Goal: Task Accomplishment & Management: Manage account settings

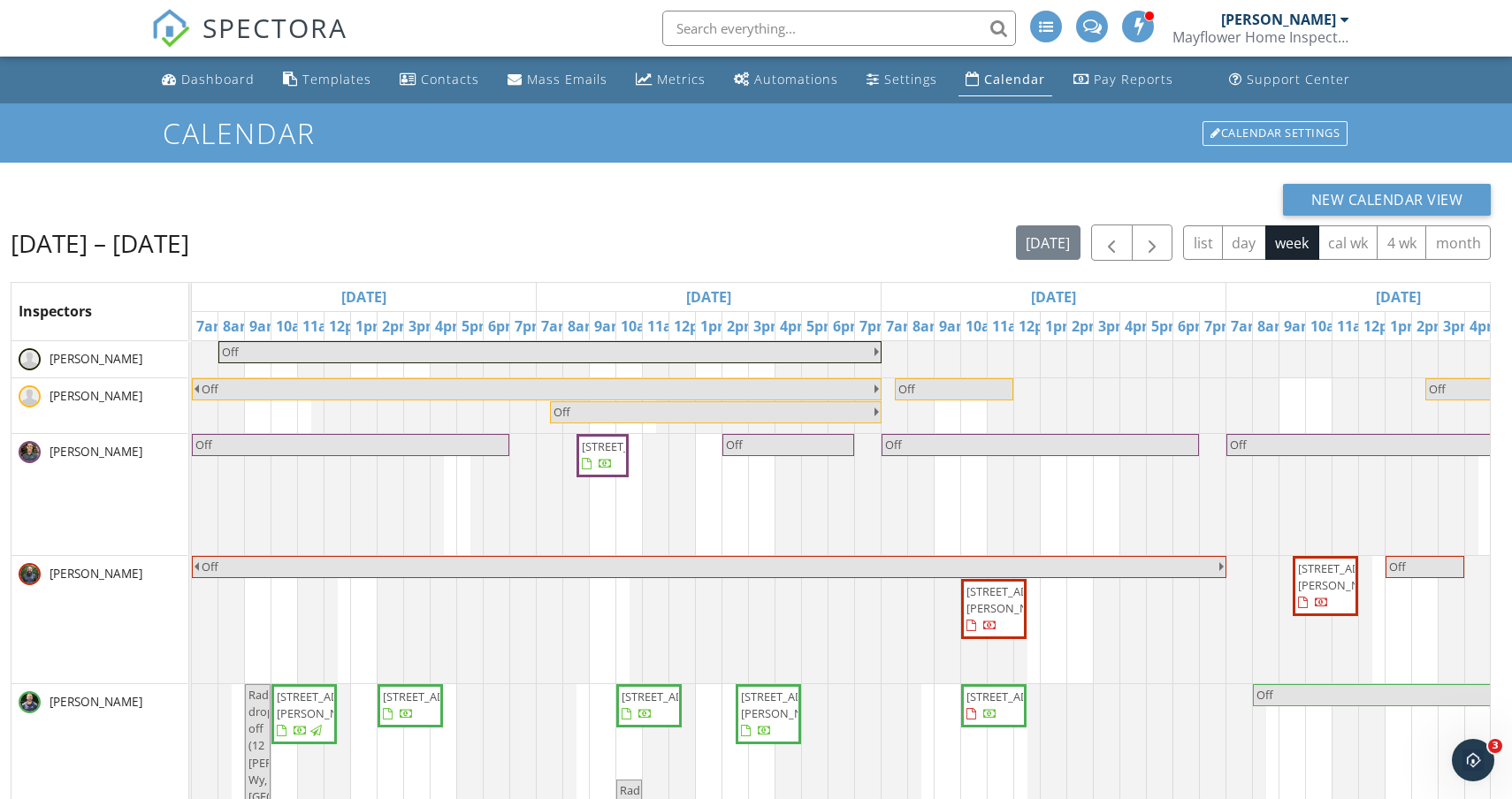
scroll to position [11, 572]
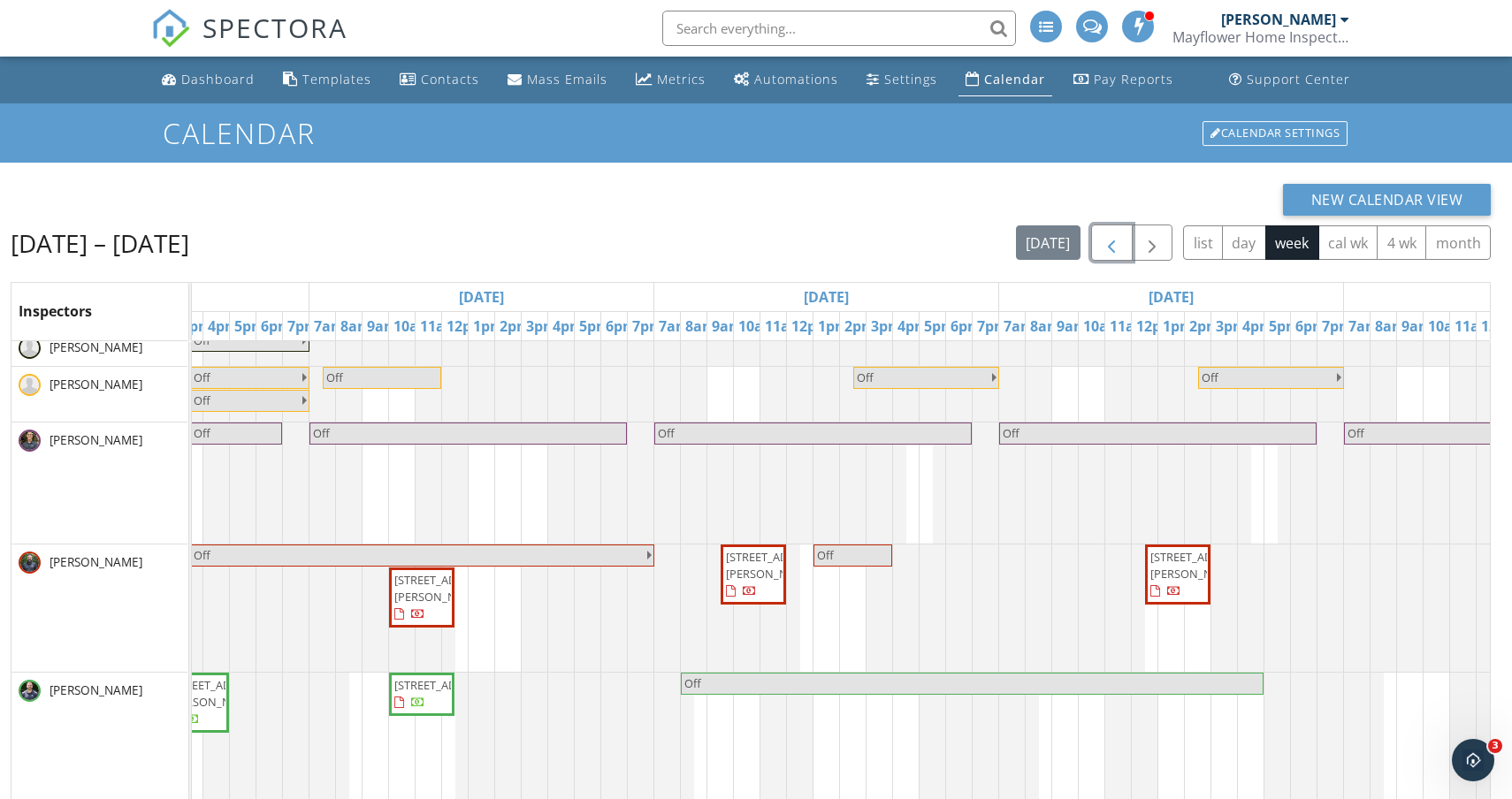
click at [1119, 229] on button "button" at bounding box center [1112, 243] width 42 height 36
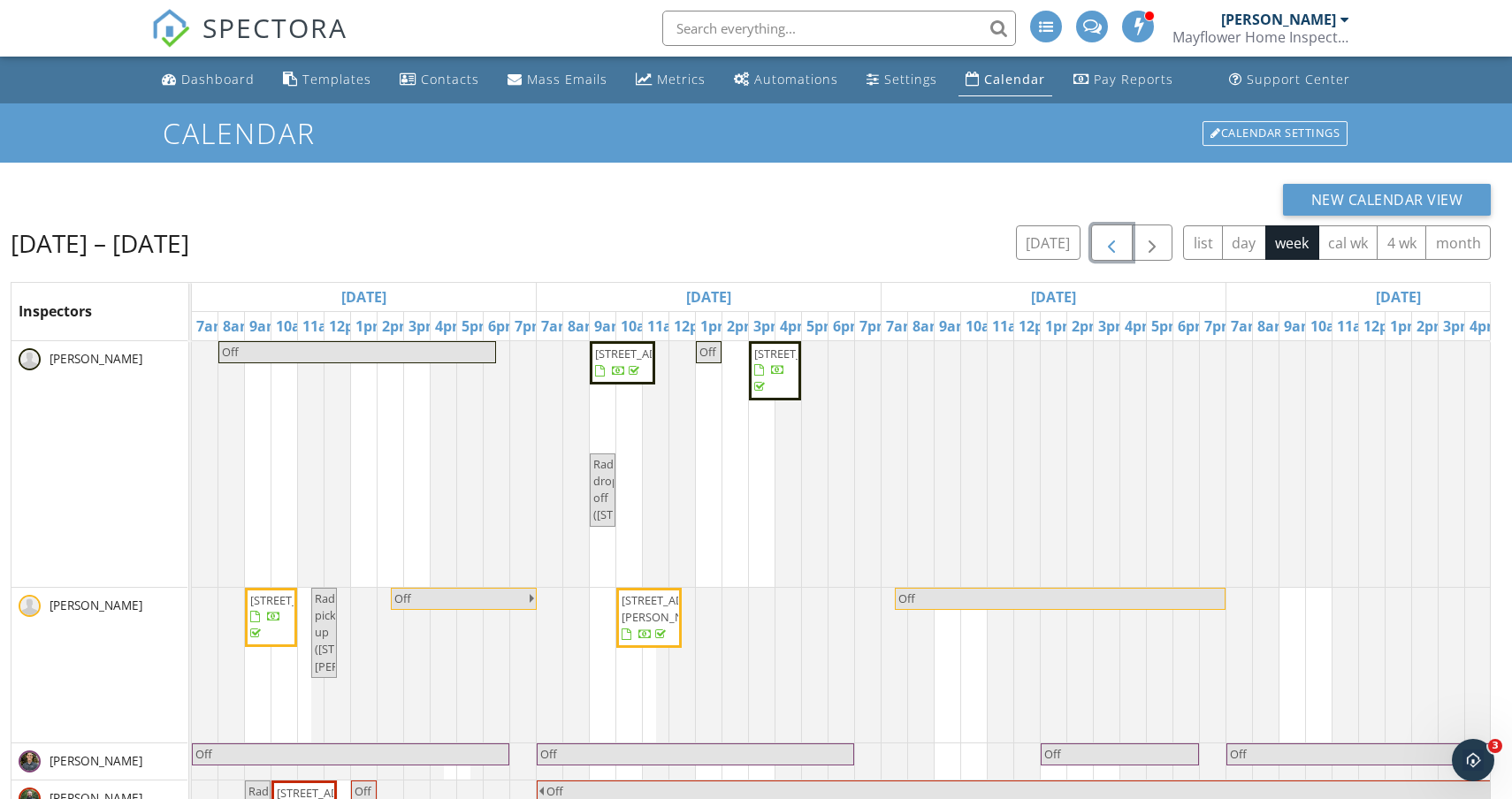
scroll to position [0, 1116]
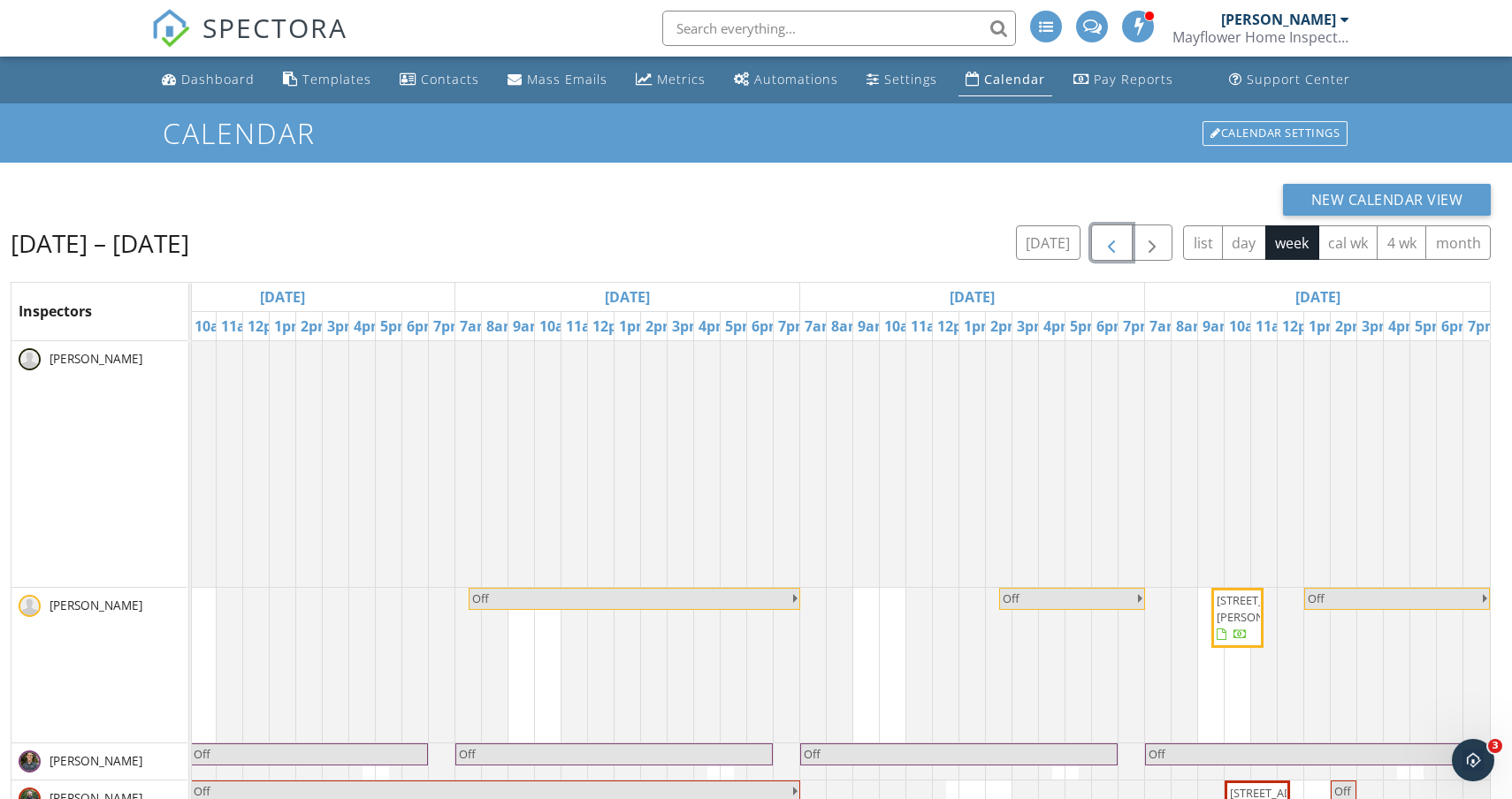
click at [1246, 625] on span "375 Aiken Ave 4, Lowell 01850" at bounding box center [1265, 609] width 99 height 32
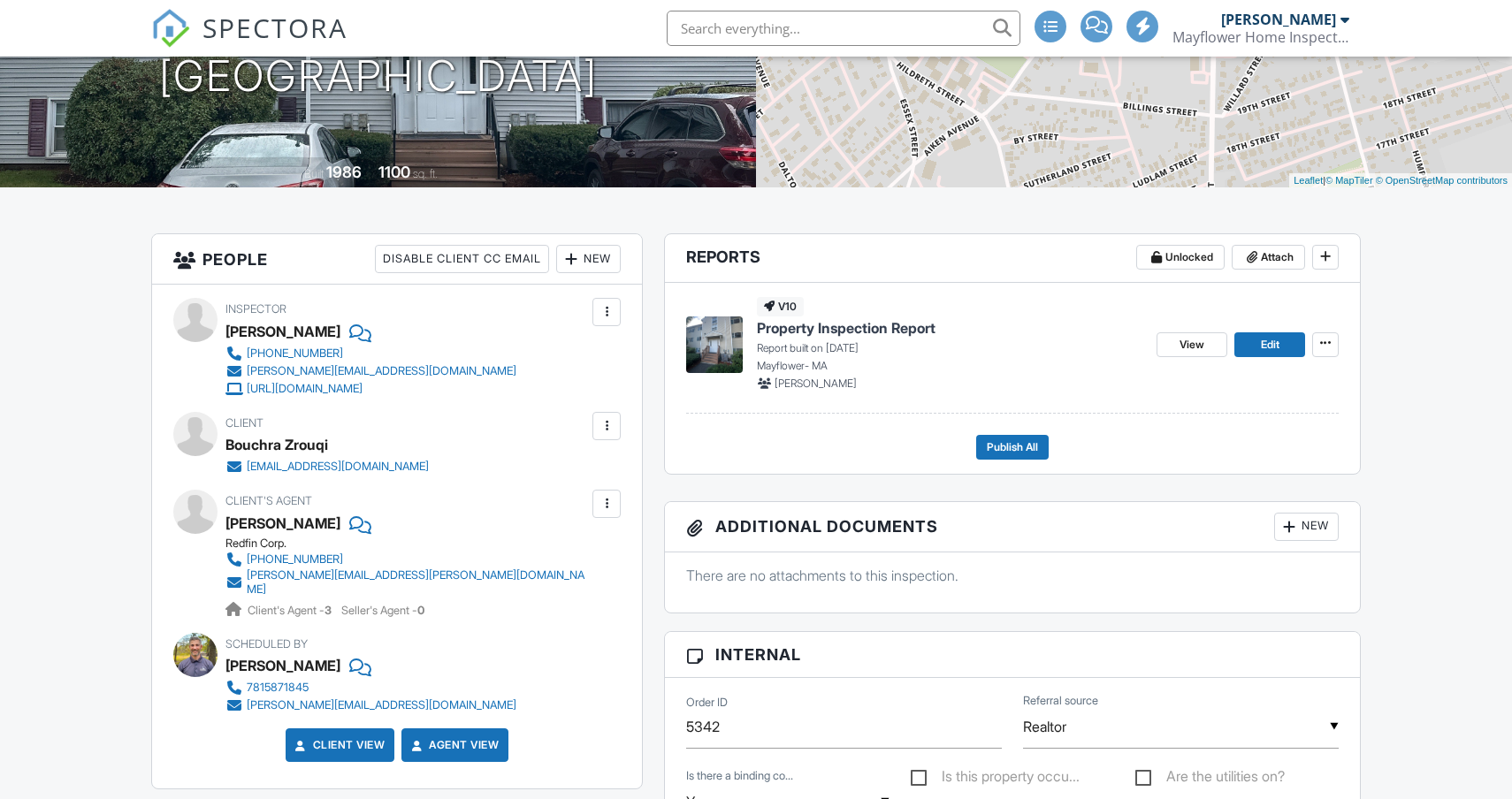
scroll to position [295, 0]
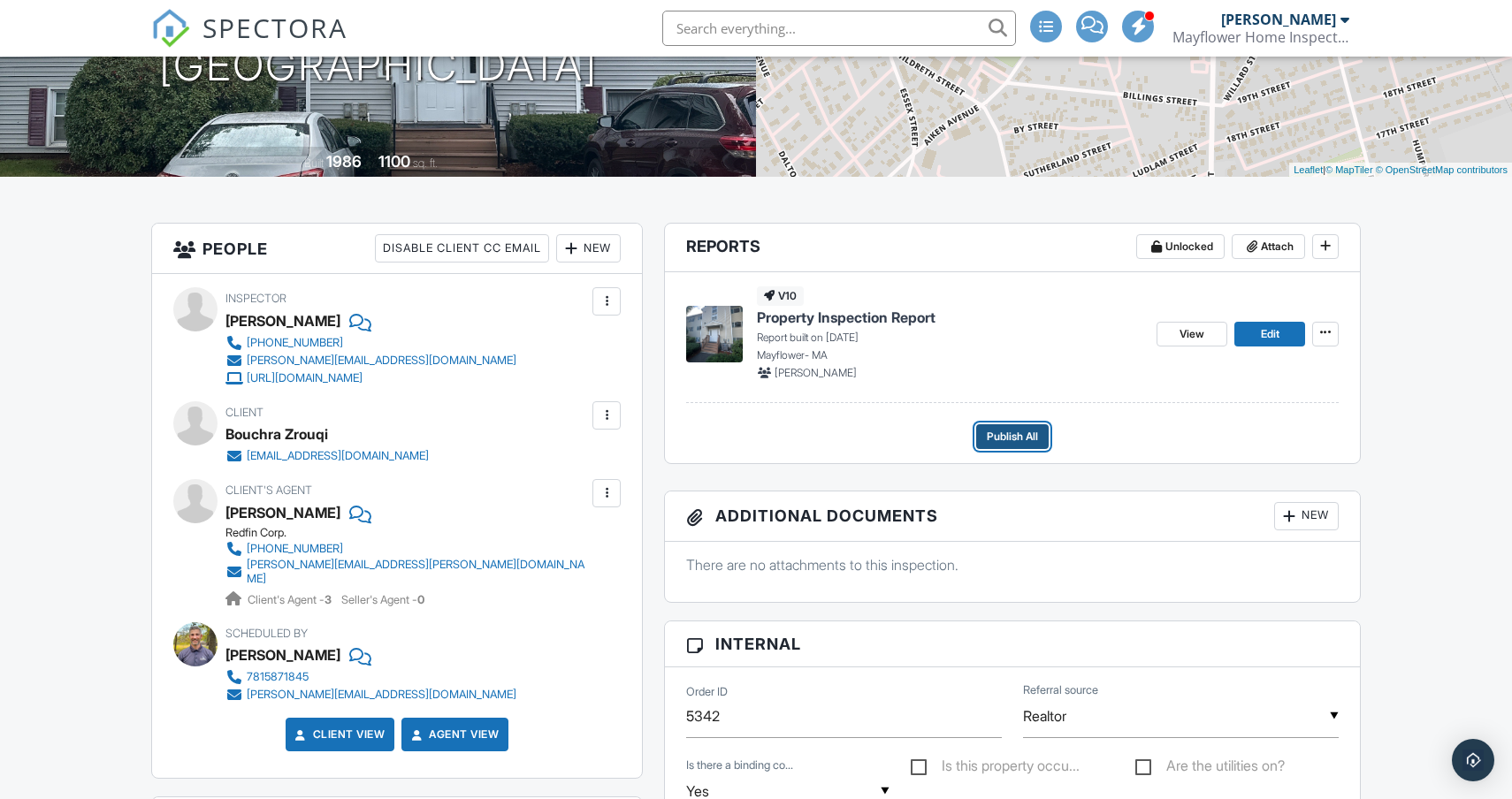
click at [1008, 437] on span "Publish All" at bounding box center [1012, 436] width 51 height 18
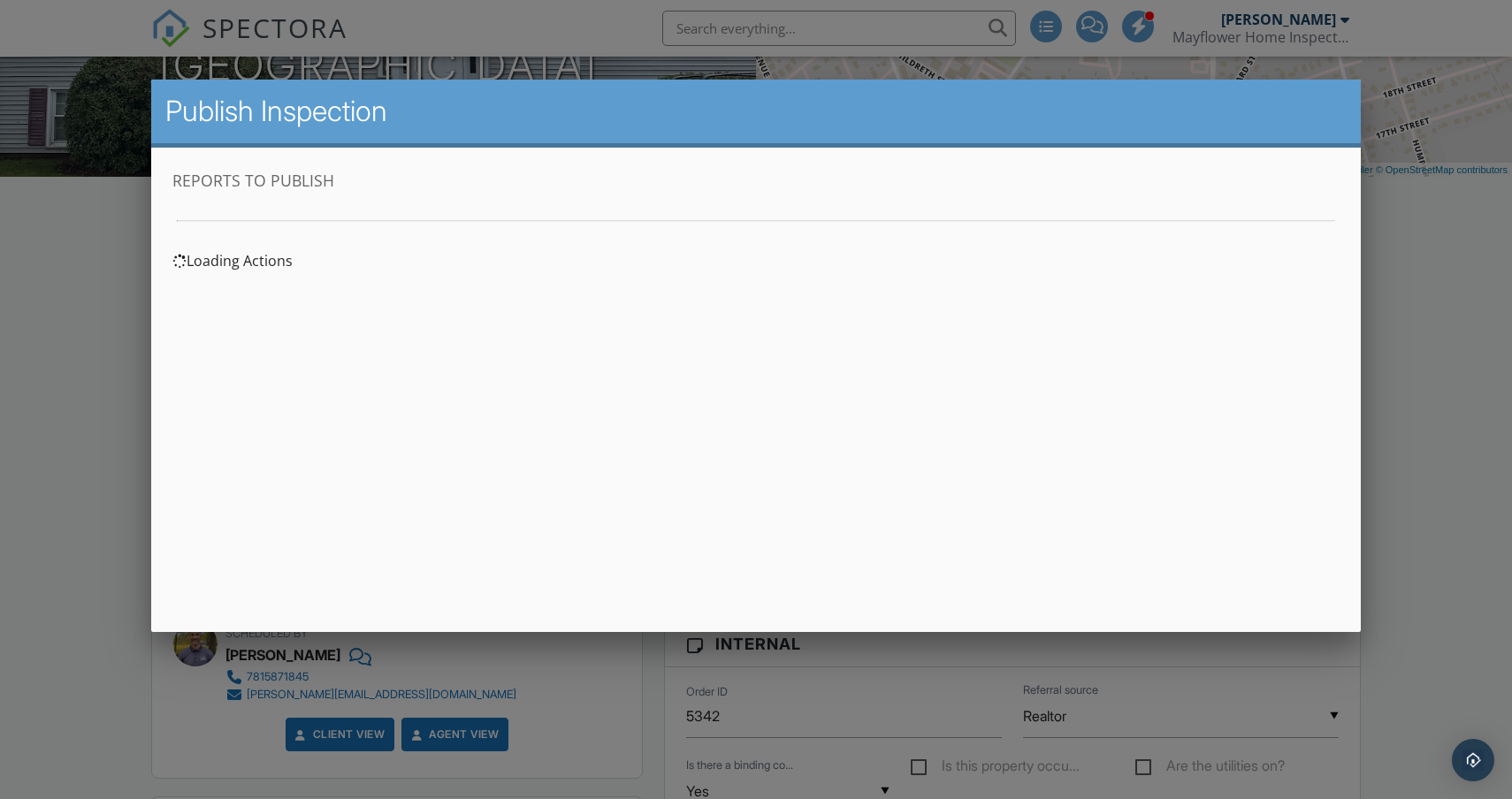
scroll to position [0, 0]
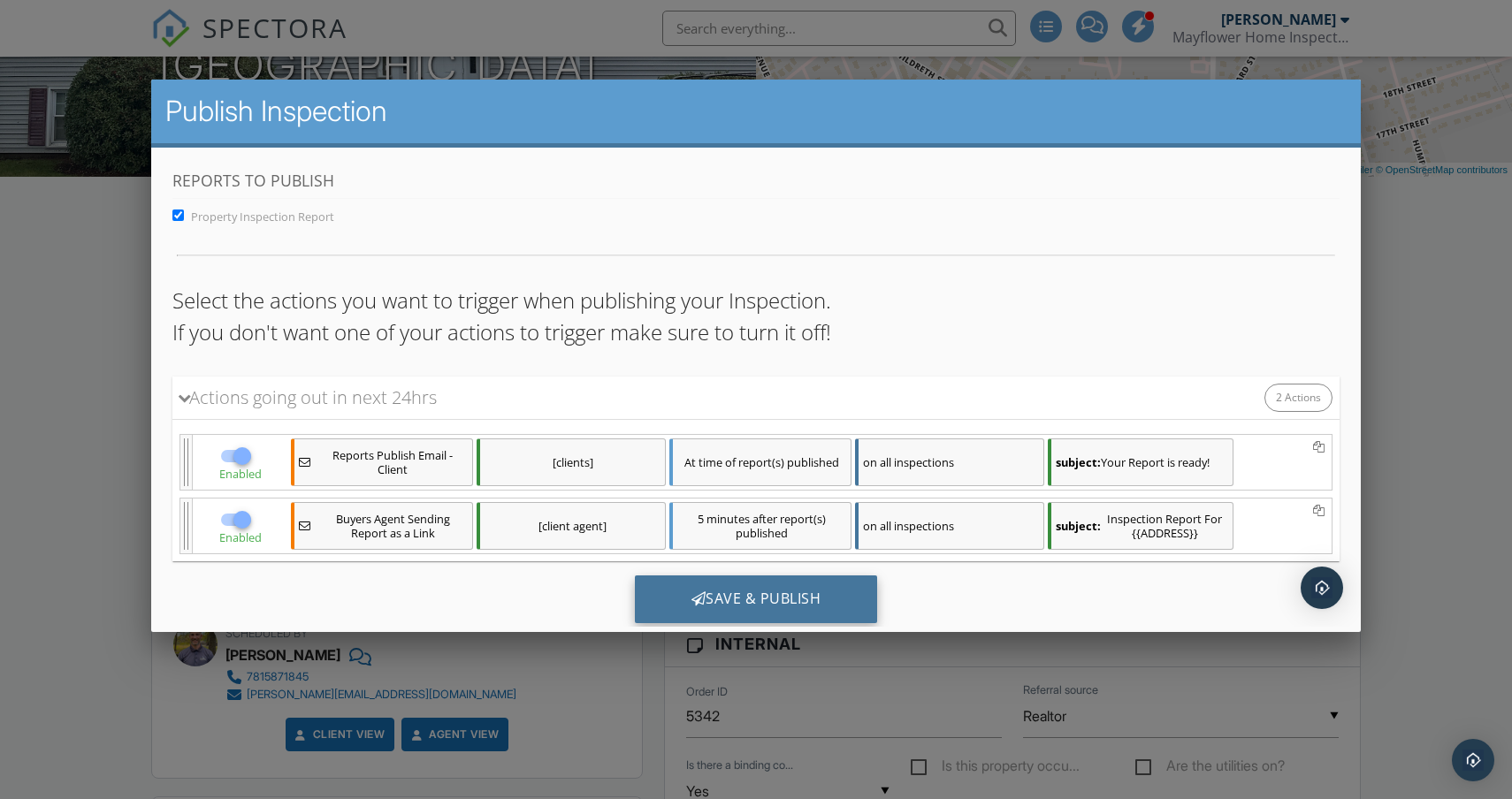
click at [801, 595] on div "Save & Publish" at bounding box center [756, 599] width 243 height 48
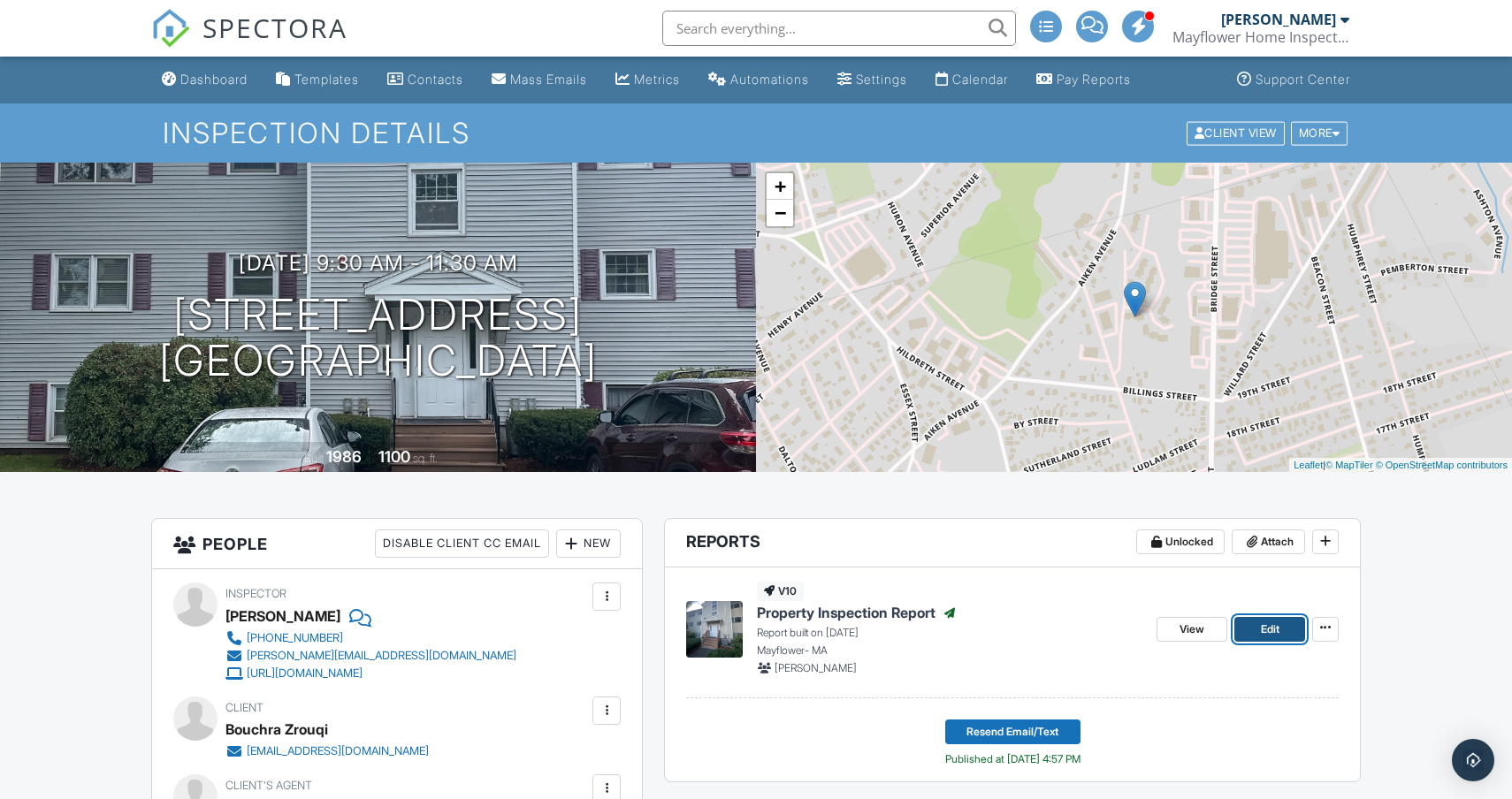
click at [1262, 636] on span "Edit" at bounding box center [1269, 629] width 18 height 18
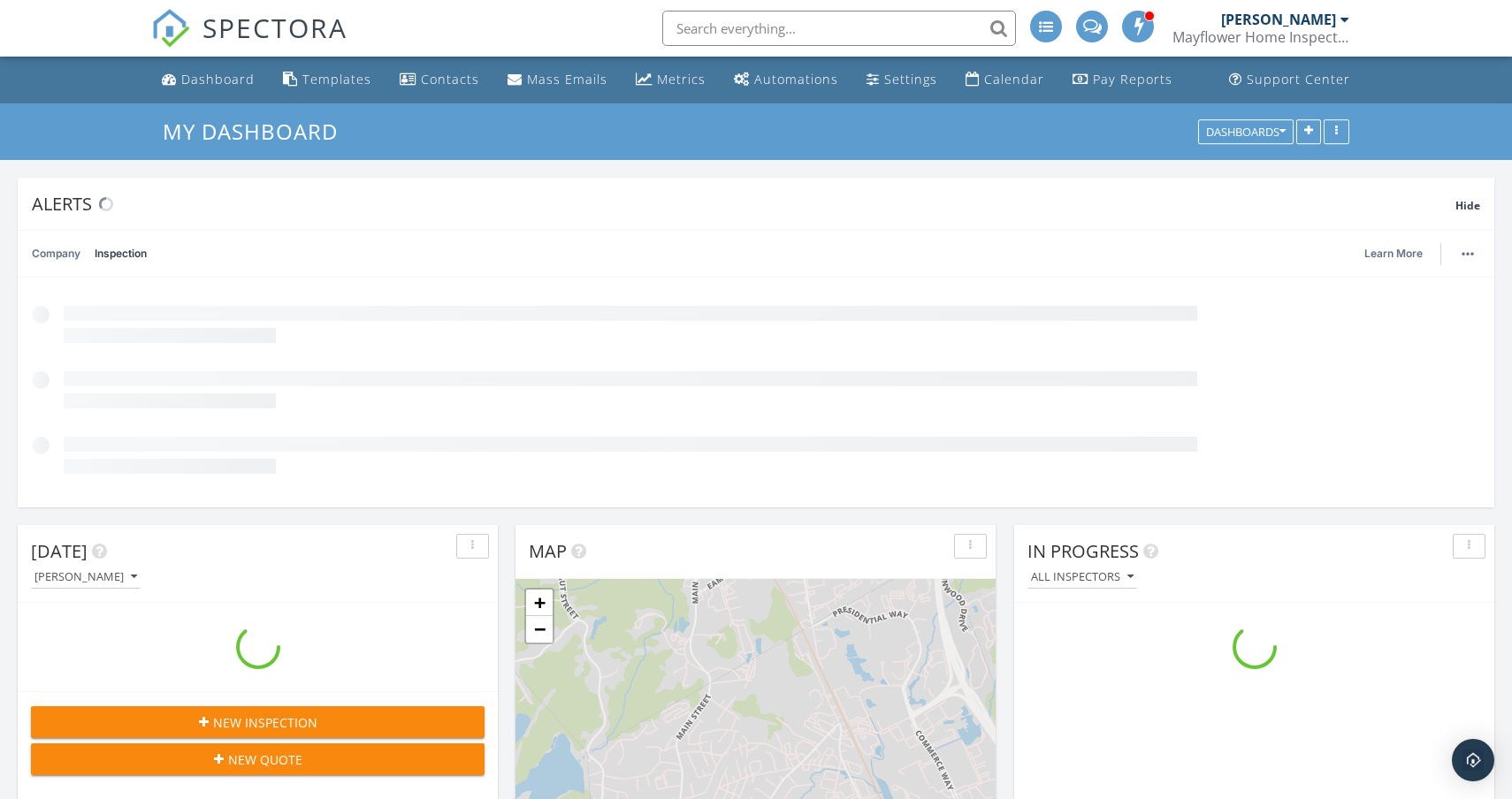
scroll to position [1698, 1512]
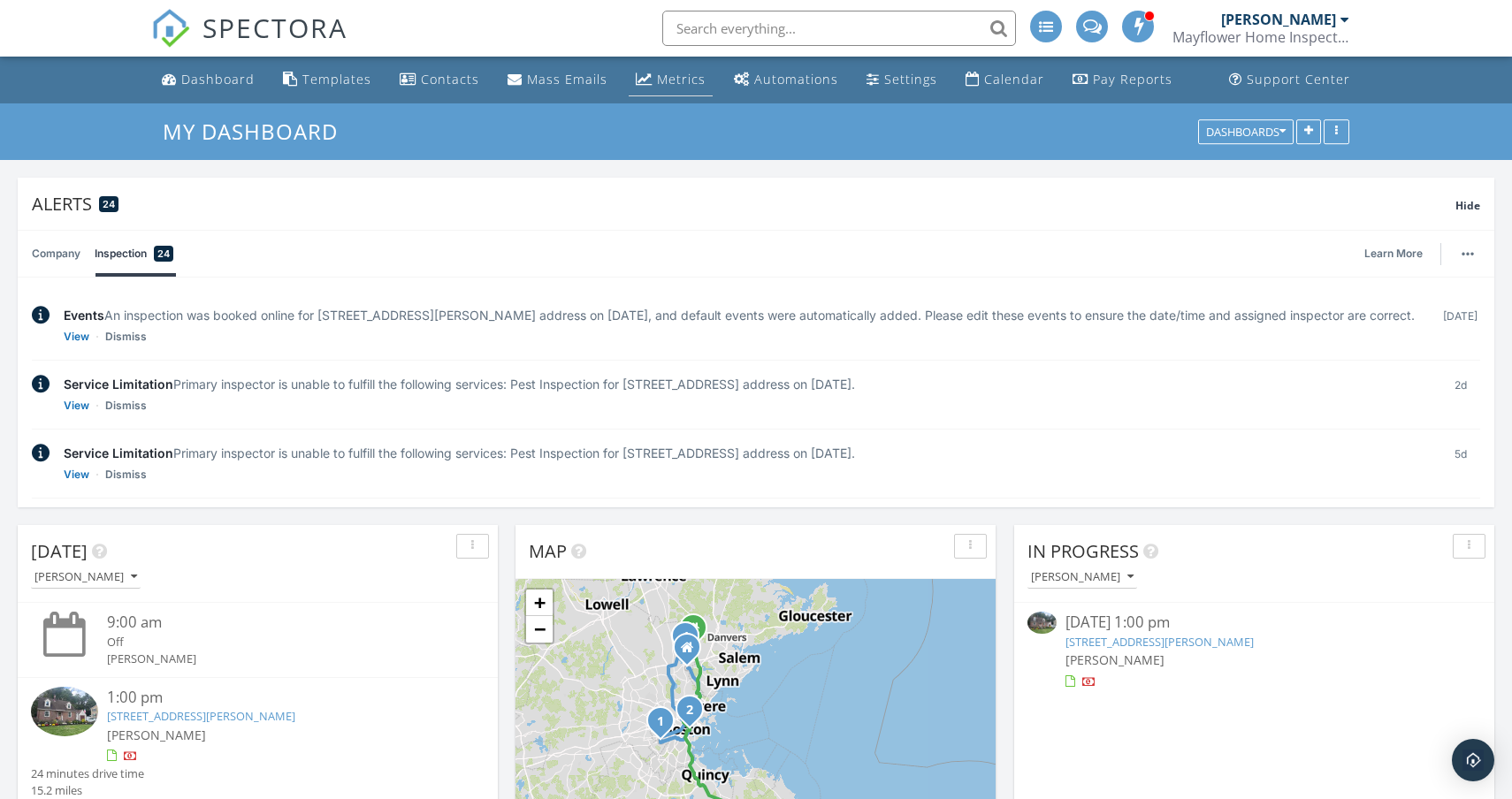
click at [670, 80] on div "Metrics" at bounding box center [681, 79] width 49 height 17
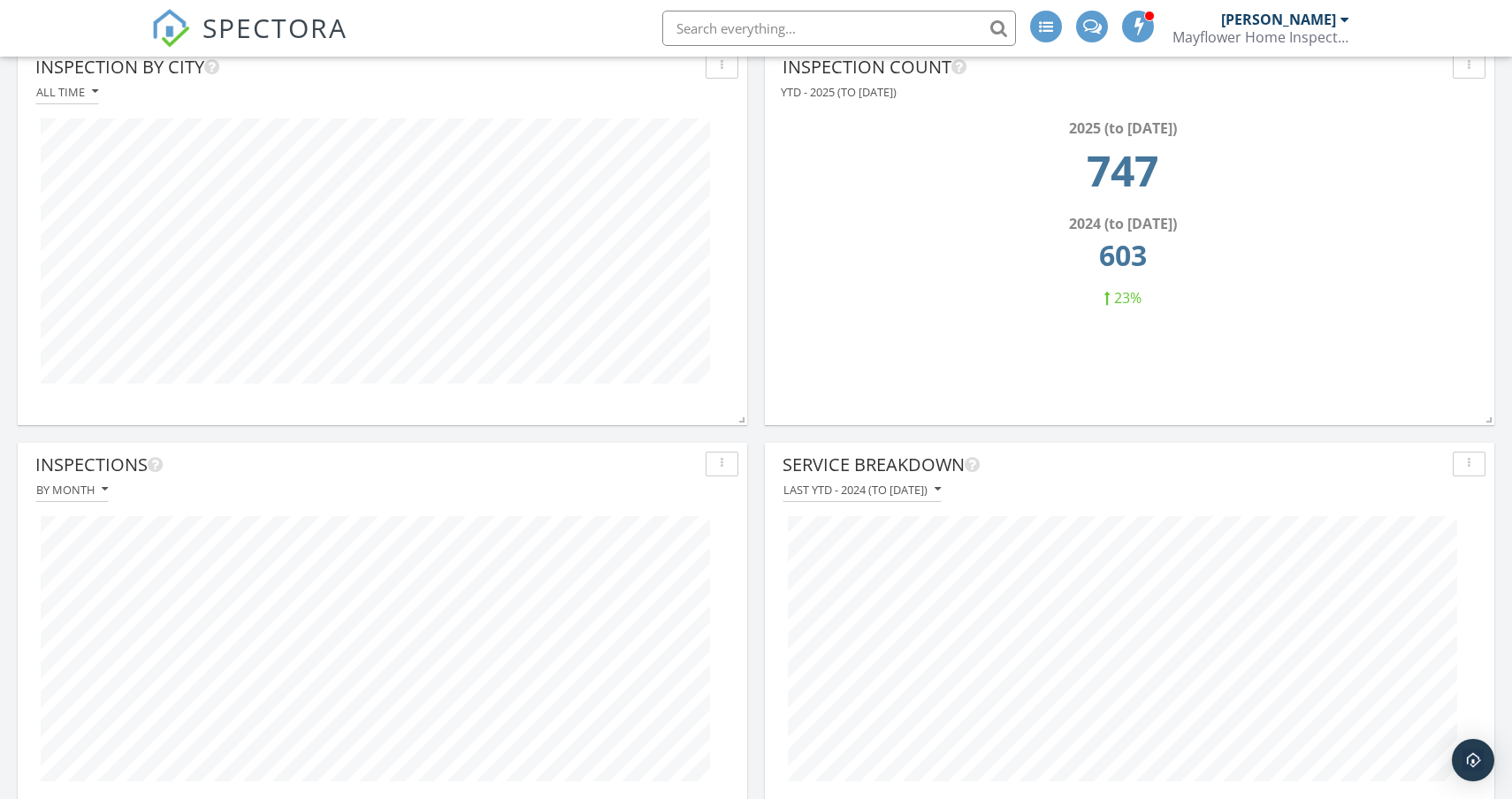
scroll to position [1715, 0]
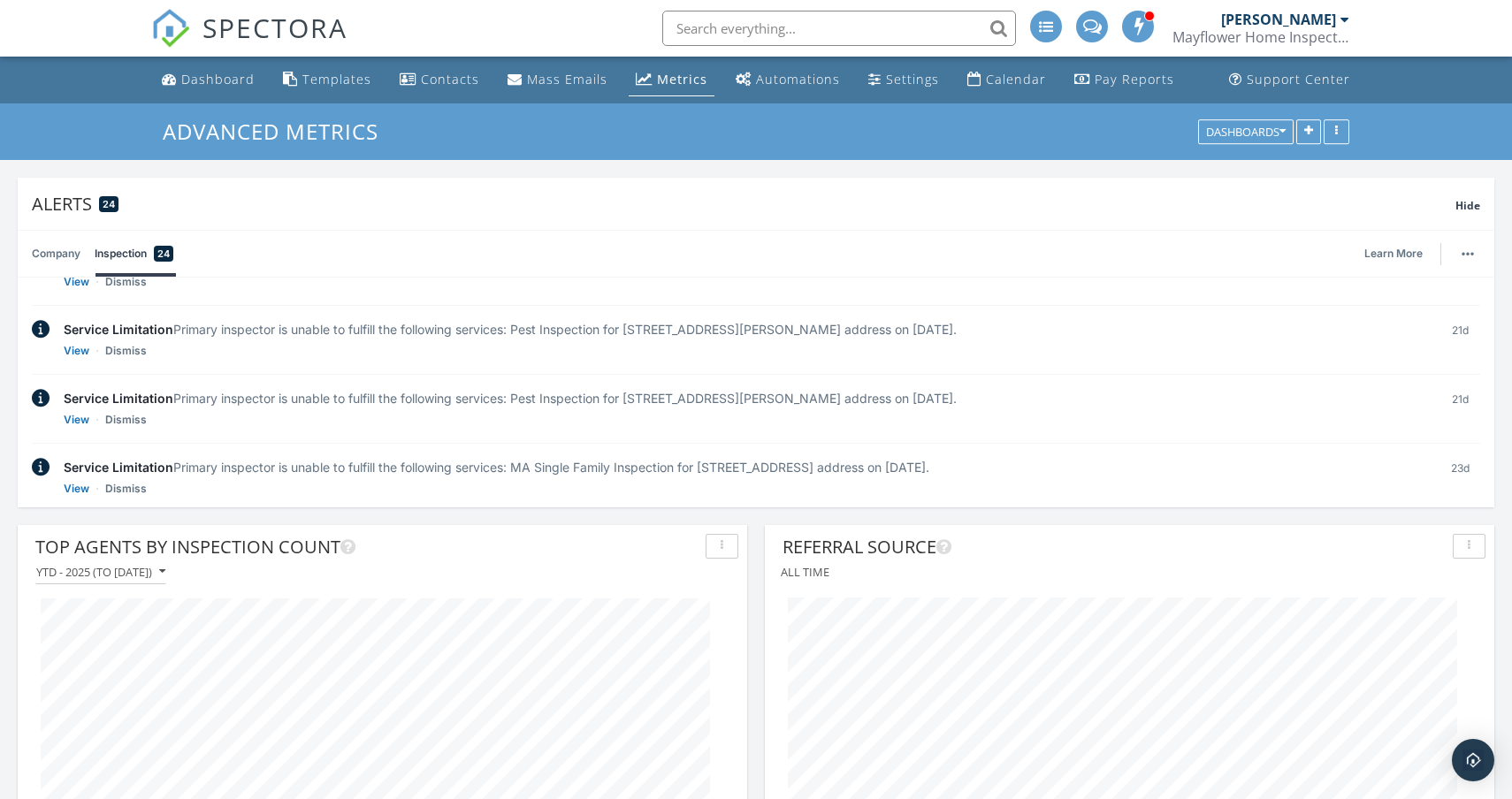
click at [1303, 33] on div "Mayflower Home Inspection" at bounding box center [1261, 37] width 177 height 18
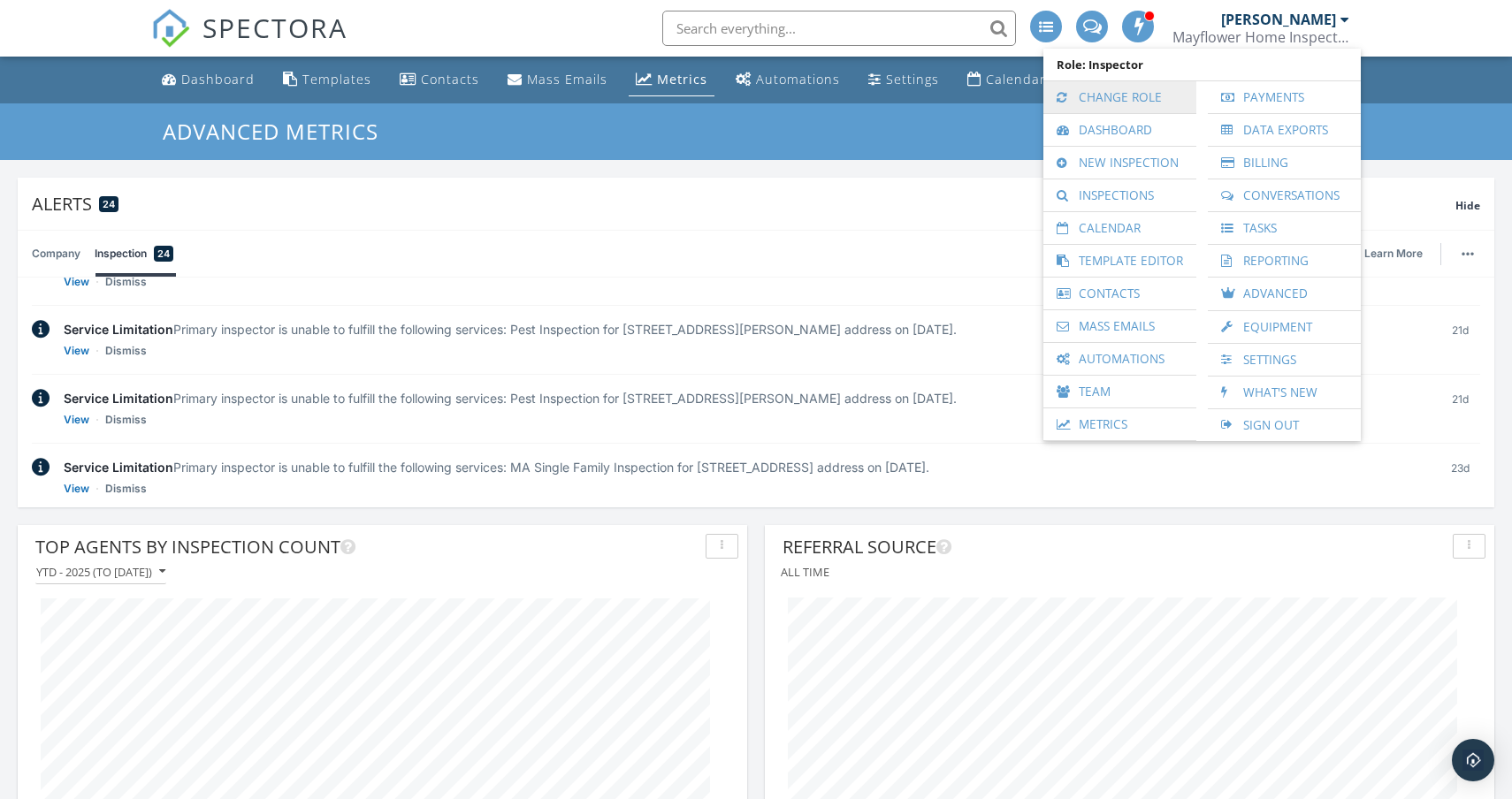
click at [1140, 99] on link "Change Role" at bounding box center [1120, 96] width 135 height 31
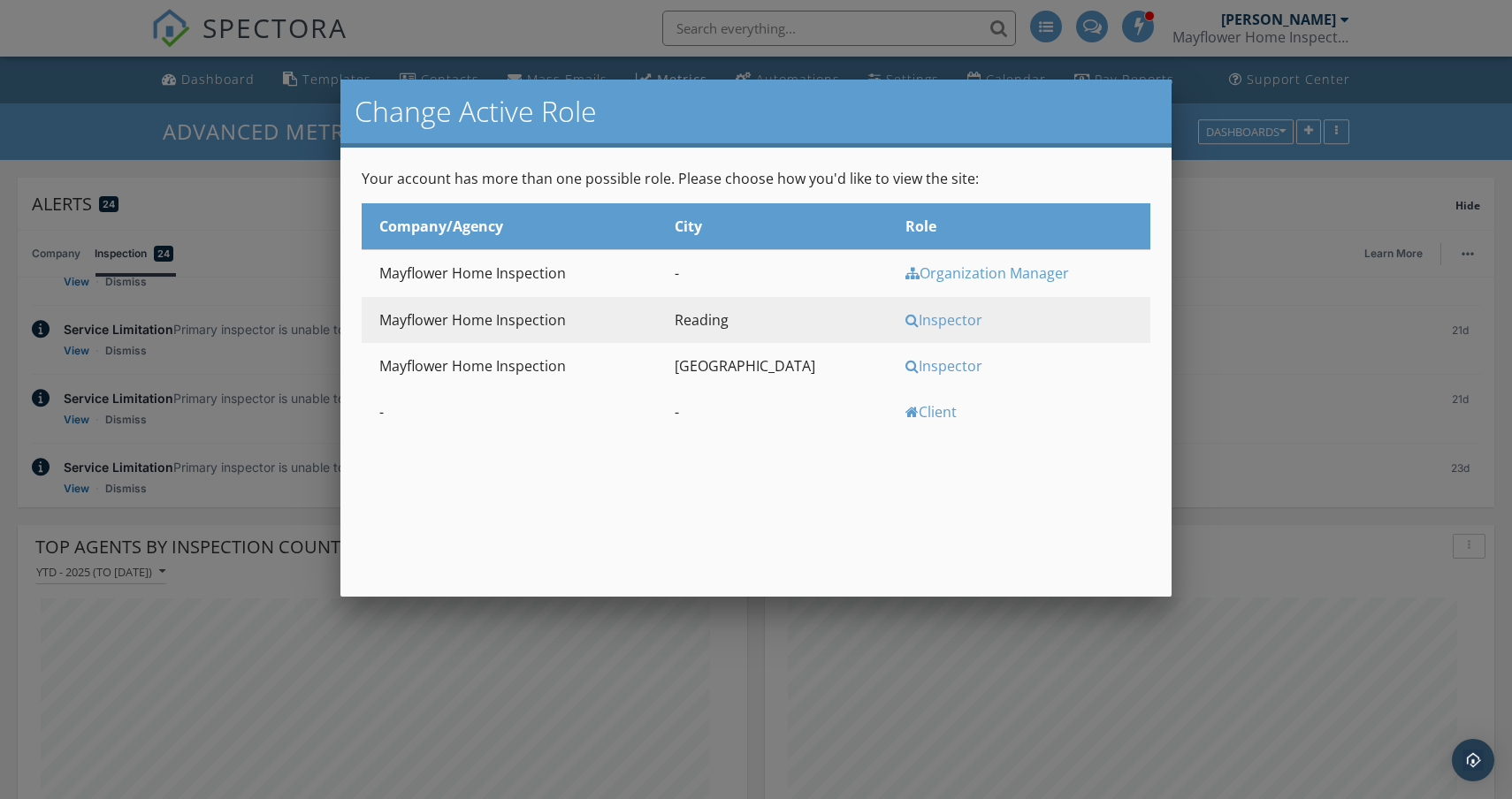
click at [905, 373] on div "Inspector" at bounding box center [1025, 366] width 241 height 19
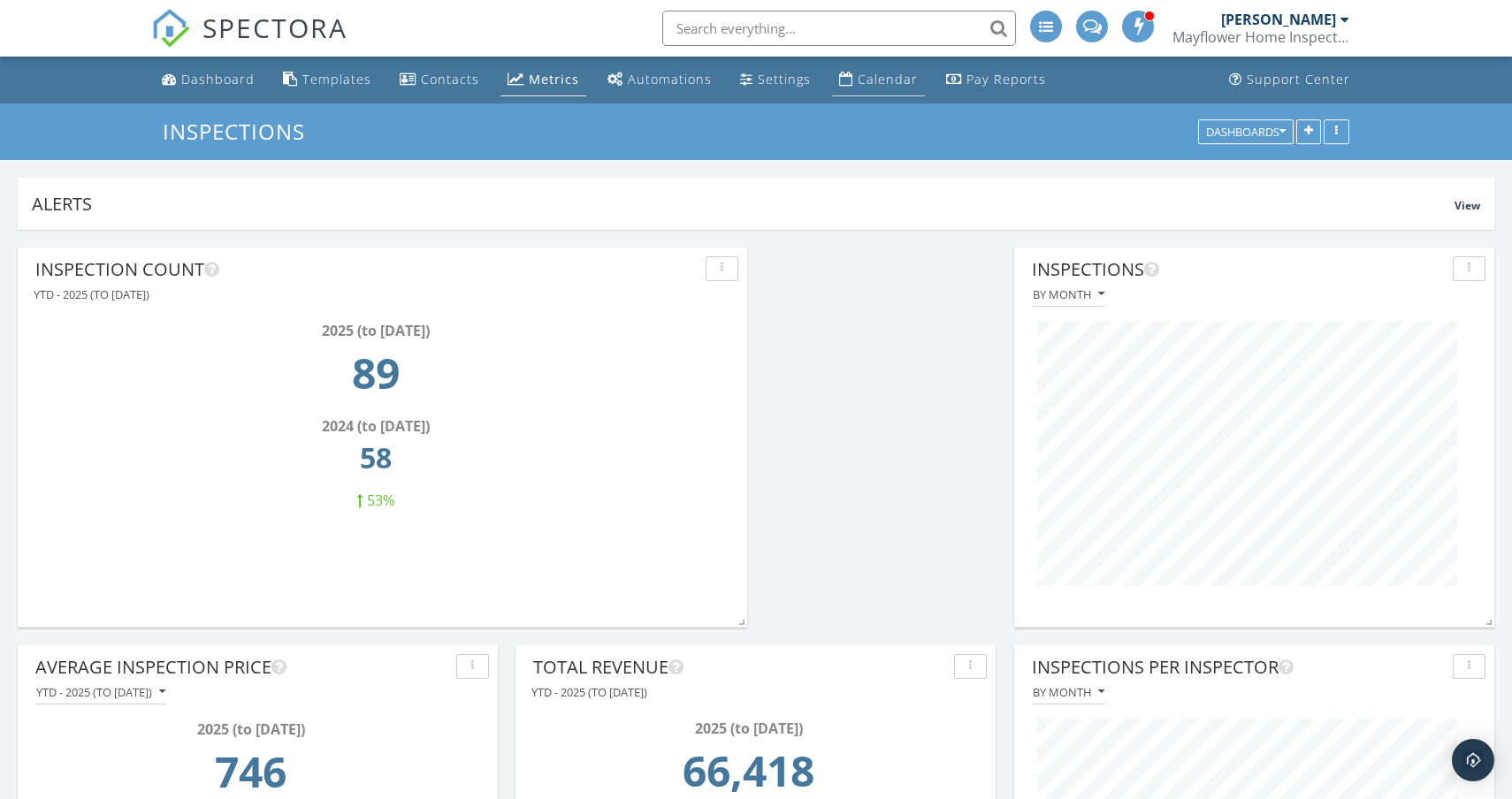
click at [846, 70] on link "Calendar" at bounding box center [878, 80] width 92 height 32
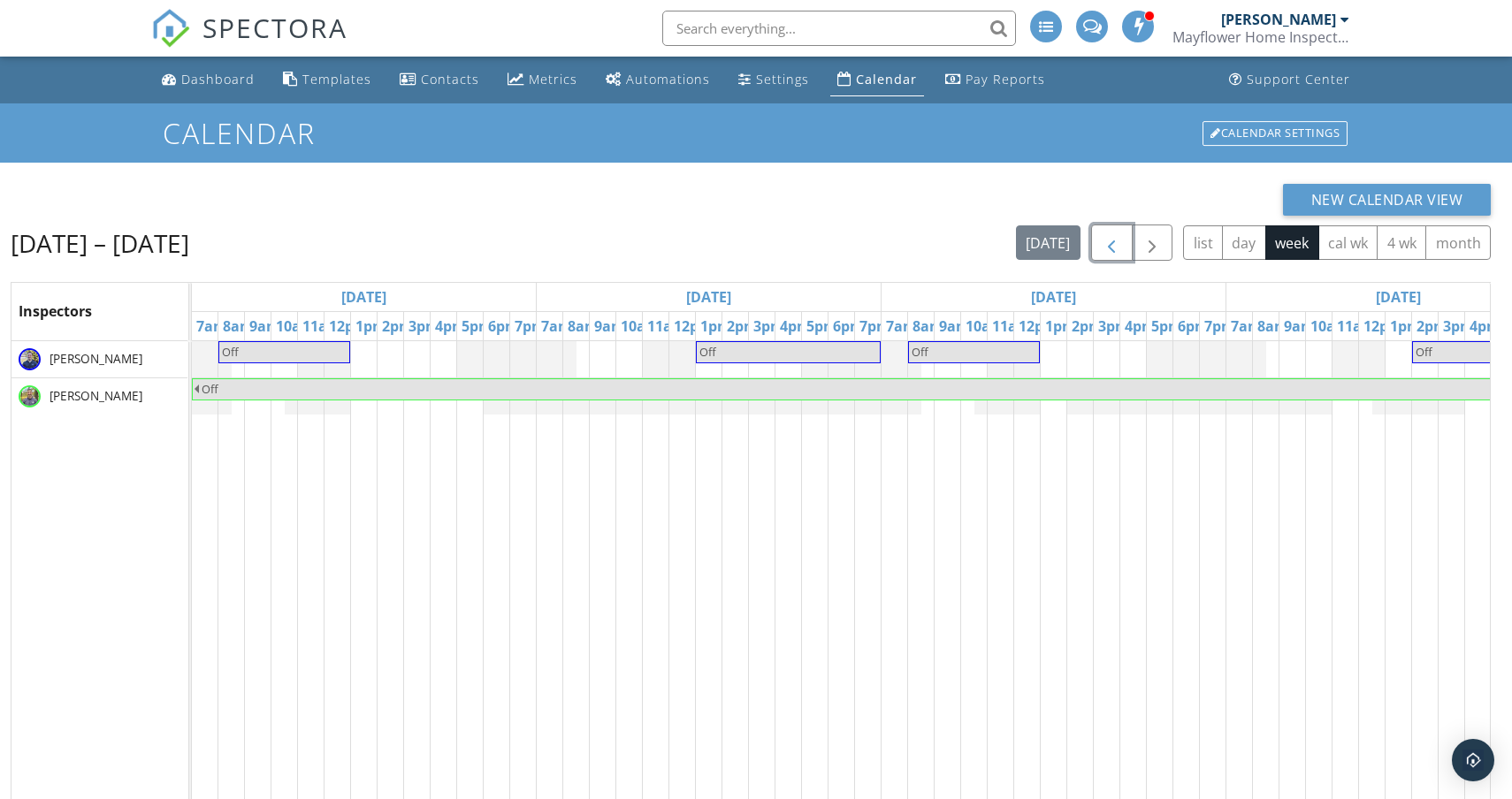
click at [1115, 243] on span "button" at bounding box center [1111, 243] width 21 height 21
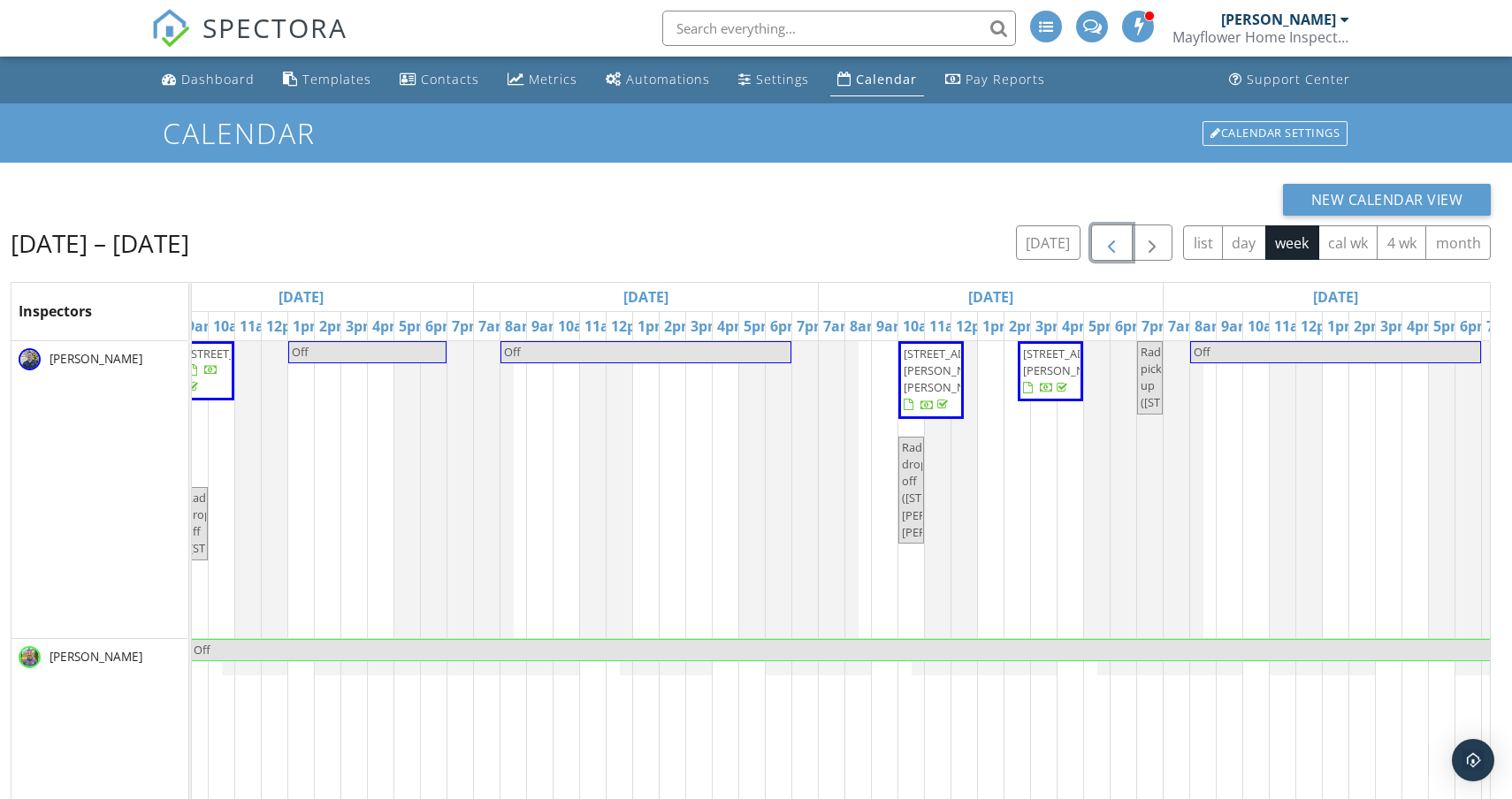
scroll to position [0, 1116]
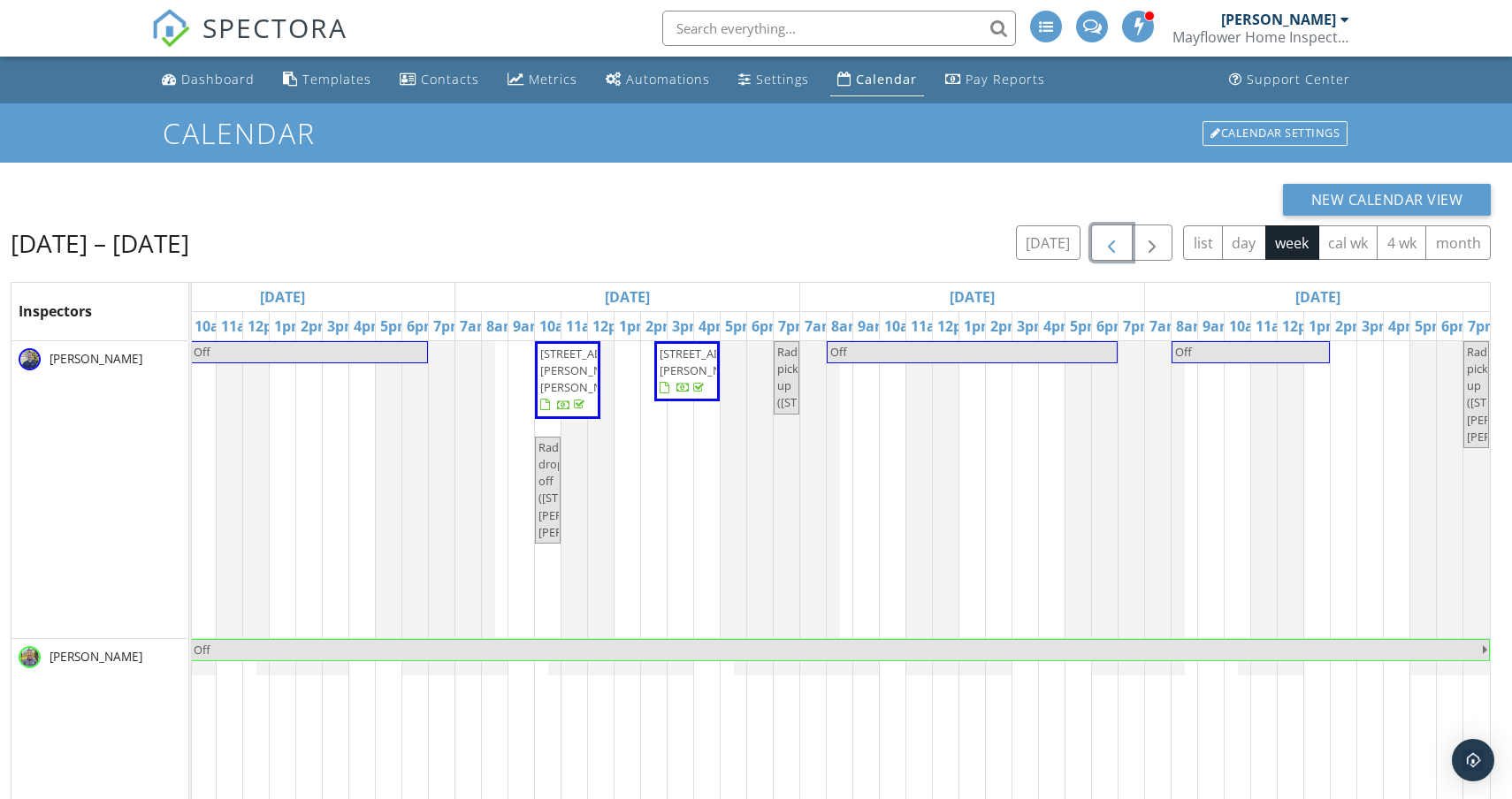
click at [690, 378] on span "503B Acklen Park Dr, Nashville 37205" at bounding box center [709, 362] width 99 height 32
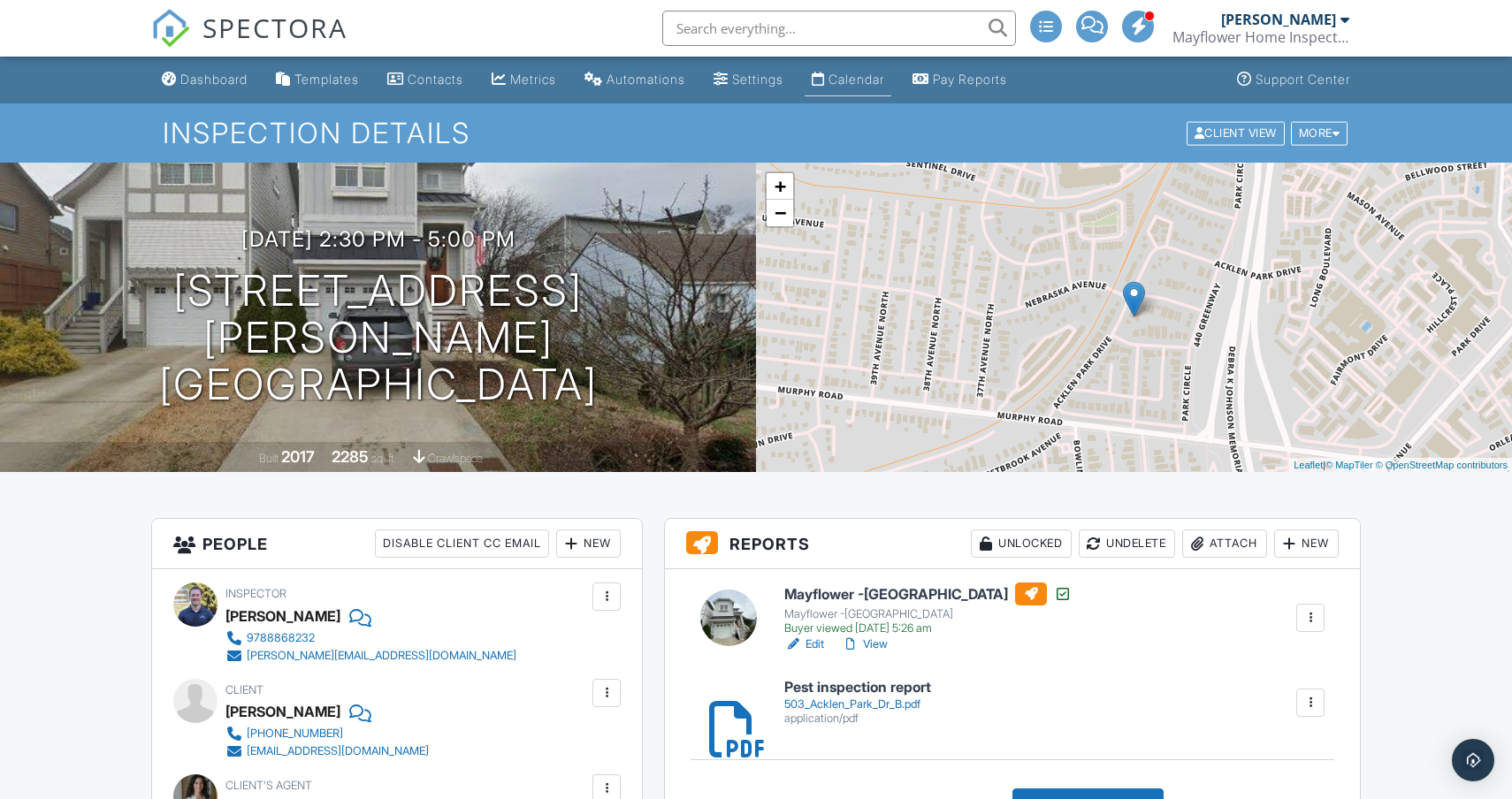
click at [869, 90] on link "Calendar" at bounding box center [847, 80] width 87 height 32
